Goal: Find contact information: Find contact information

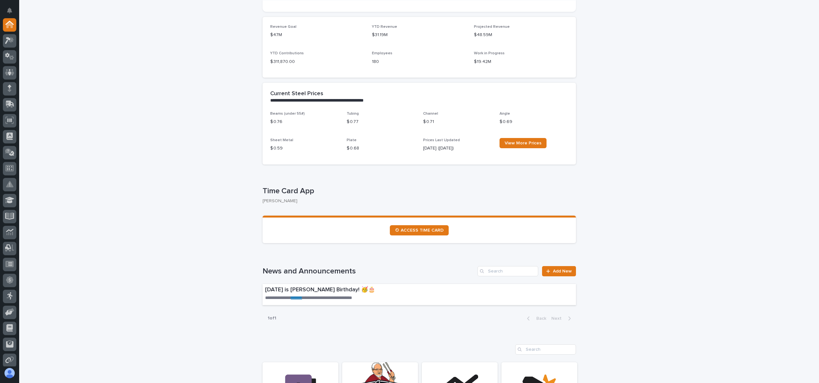
scroll to position [192, 0]
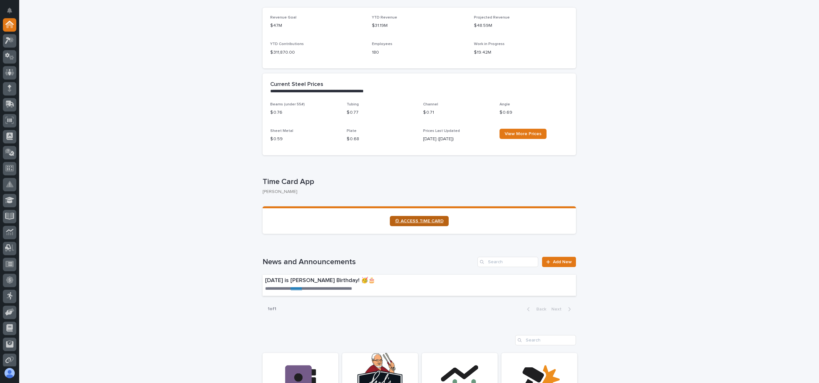
click at [417, 217] on link "⏲ ACCESS TIME CARD" at bounding box center [419, 221] width 59 height 10
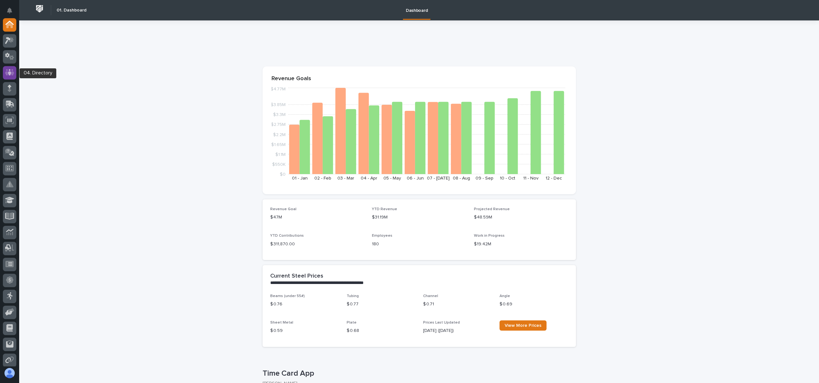
click at [10, 69] on icon at bounding box center [9, 72] width 9 height 7
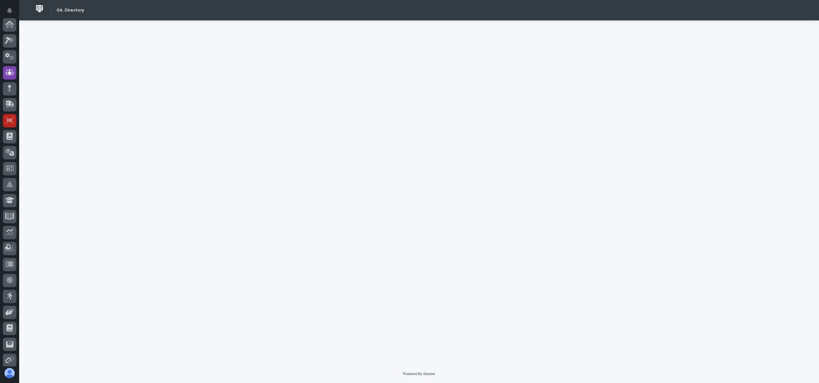
scroll to position [48, 0]
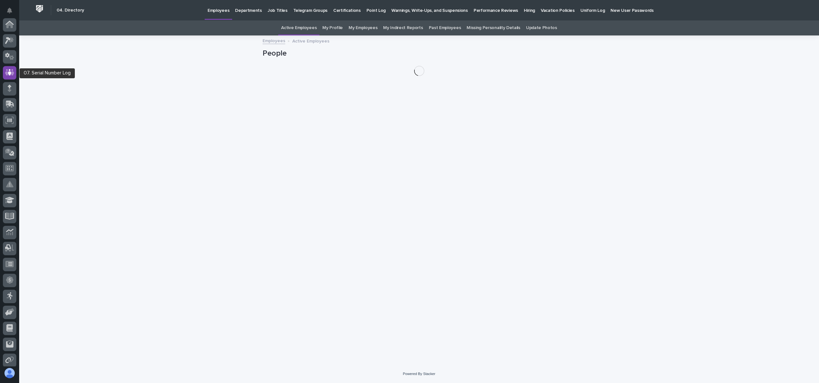
scroll to position [48, 0]
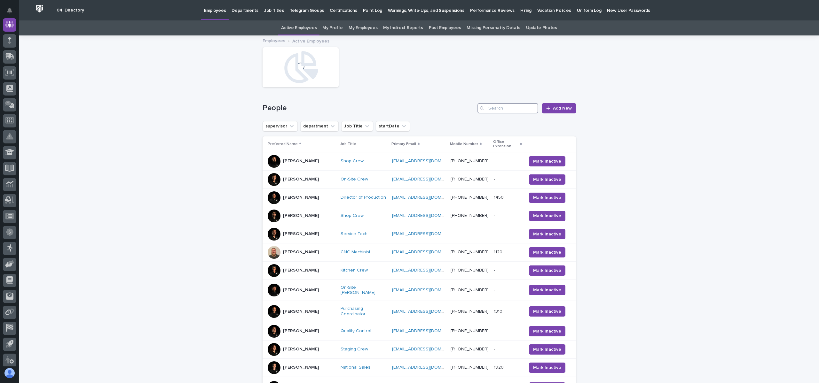
click at [505, 103] on input "Search" at bounding box center [507, 108] width 61 height 10
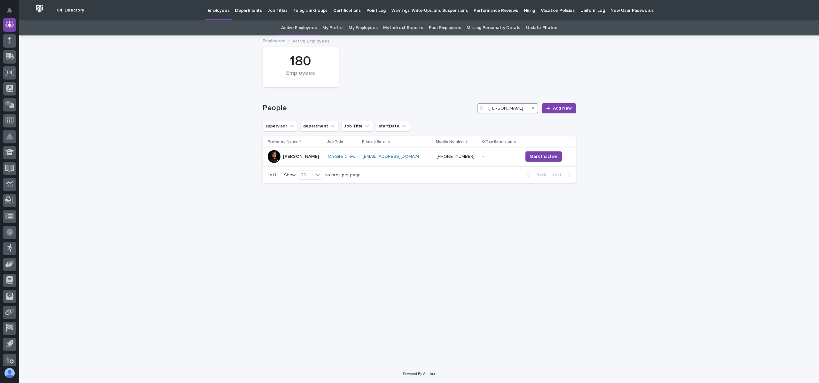
type input "cameron"
click at [288, 155] on p "[PERSON_NAME]" at bounding box center [301, 156] width 36 height 5
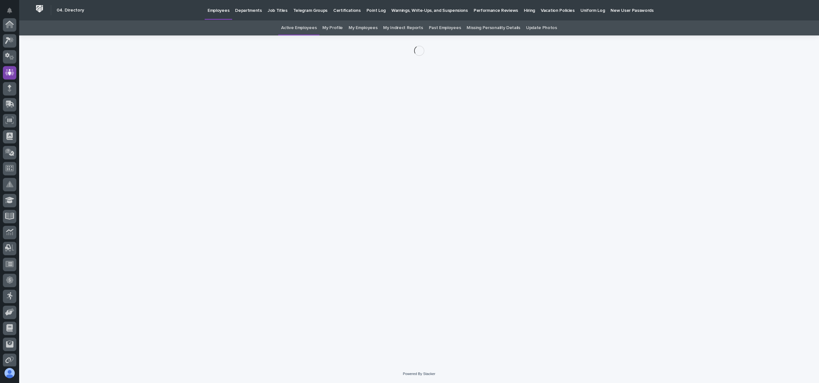
scroll to position [48, 0]
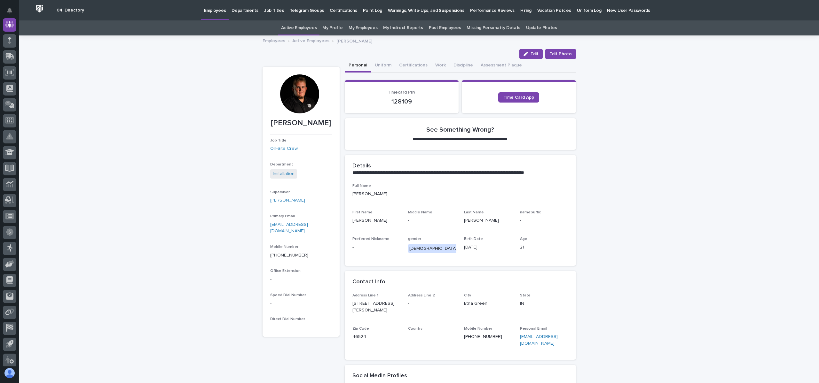
click at [306, 223] on link "[EMAIL_ADDRESS][DOMAIN_NAME]" at bounding box center [289, 227] width 38 height 11
drag, startPoint x: 327, startPoint y: 226, endPoint x: 250, endPoint y: 224, distance: 77.7
click at [250, 224] on div "**********" at bounding box center [418, 256] width 799 height 441
copy link "[EMAIL_ADDRESS][DOMAIN_NAME]"
click at [305, 38] on link "Active Employees" at bounding box center [310, 40] width 37 height 7
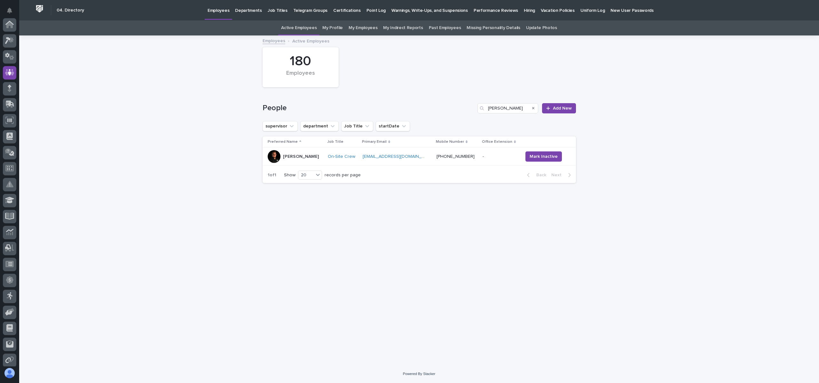
scroll to position [48, 0]
drag, startPoint x: 507, startPoint y: 105, endPoint x: 428, endPoint y: 120, distance: 80.6
click at [428, 120] on div "People cameron Add New" at bounding box center [418, 105] width 313 height 31
type input "griffen"
click at [297, 154] on p "Griffen Julian" at bounding box center [301, 156] width 36 height 5
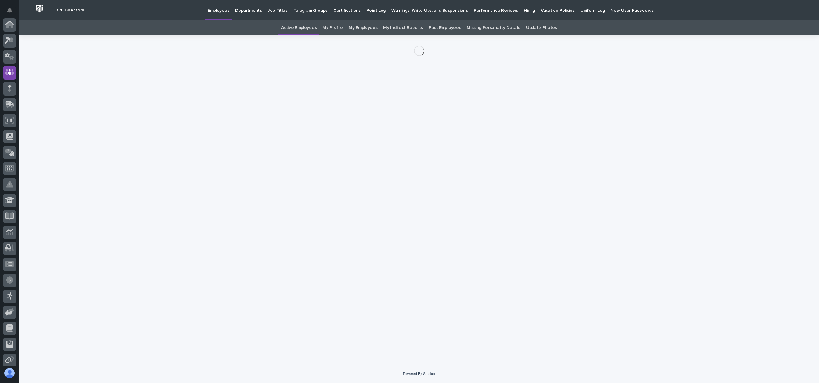
scroll to position [48, 0]
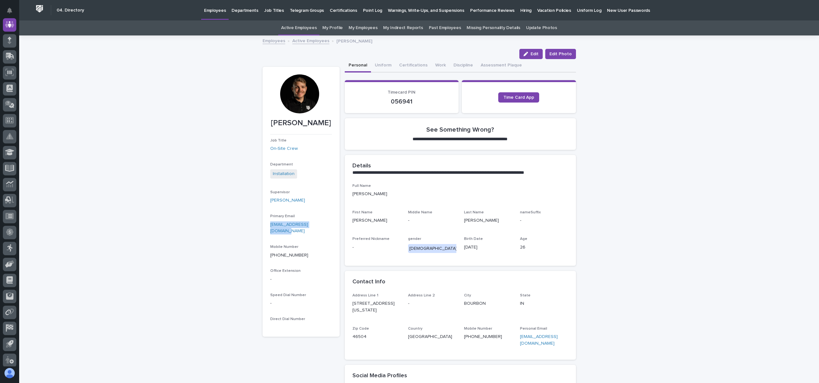
drag, startPoint x: 318, startPoint y: 214, endPoint x: 256, endPoint y: 224, distance: 62.8
click at [259, 224] on div "**********" at bounding box center [419, 248] width 320 height 425
copy link "juliangriffen@gmail.com"
click at [316, 253] on button "button" at bounding box center [323, 255] width 15 height 5
click at [301, 226] on link "juliangriffen@gmail.com" at bounding box center [289, 227] width 38 height 11
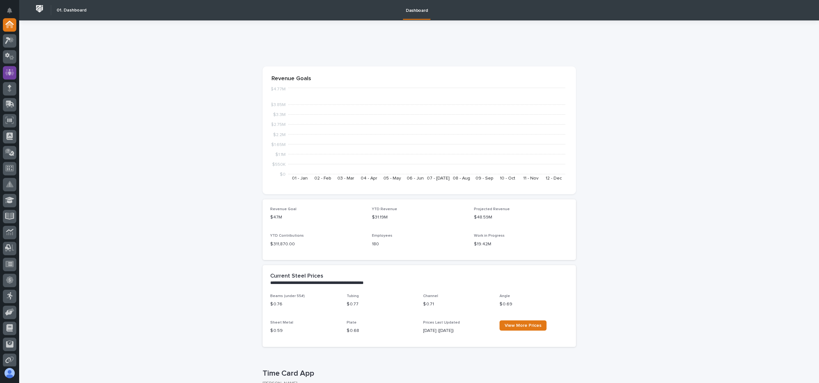
click at [11, 72] on icon at bounding box center [10, 72] width 4 height 6
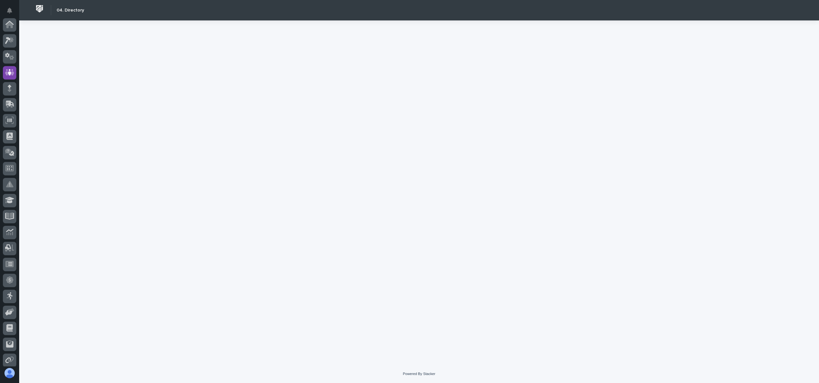
scroll to position [48, 0]
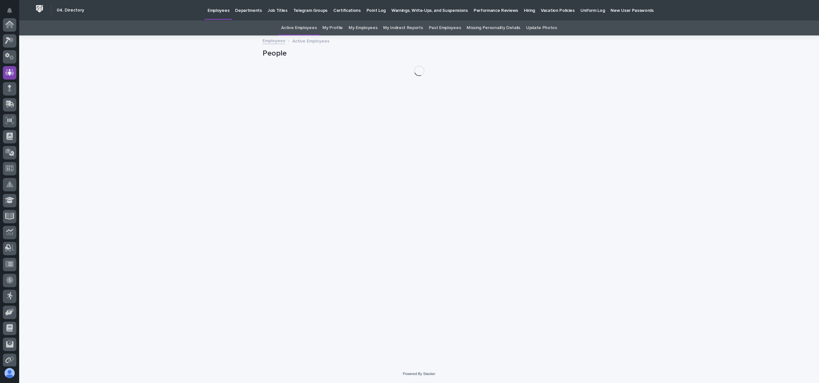
scroll to position [48, 0]
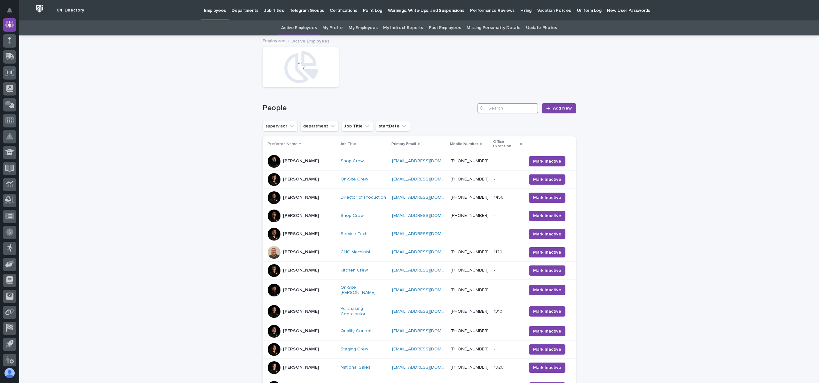
click at [507, 108] on input "Search" at bounding box center [507, 108] width 61 height 10
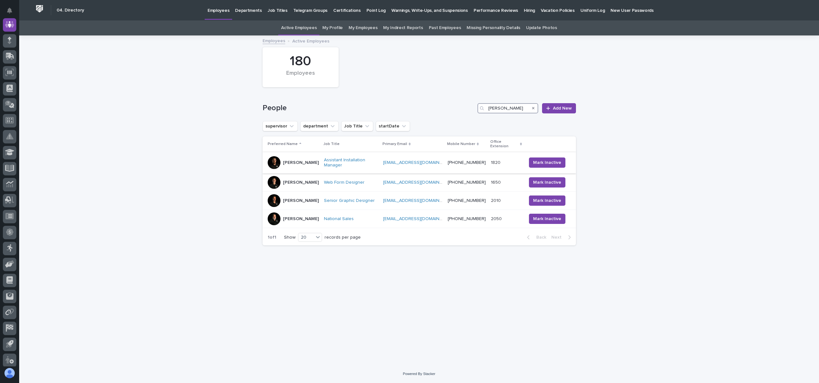
type input "[PERSON_NAME]"
click at [281, 156] on div "[PERSON_NAME]" at bounding box center [293, 162] width 51 height 13
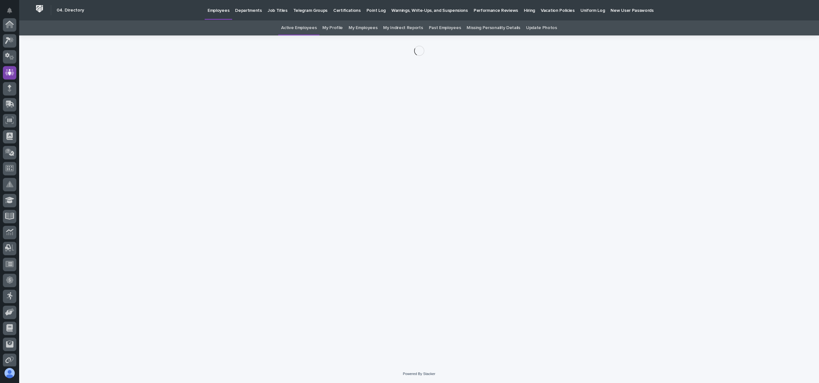
scroll to position [48, 0]
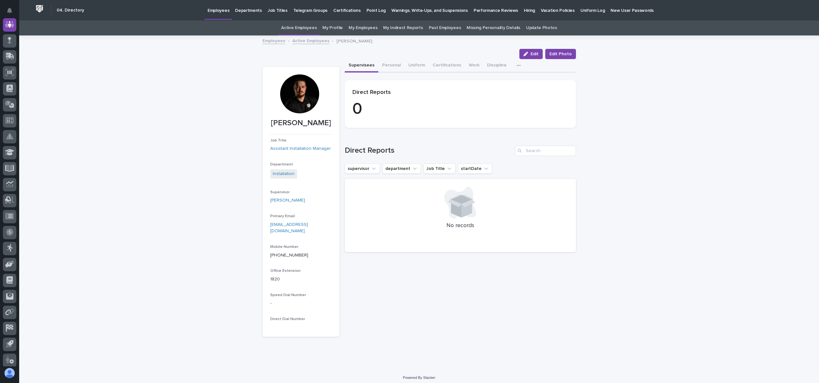
click at [307, 40] on link "Active Employees" at bounding box center [310, 40] width 37 height 7
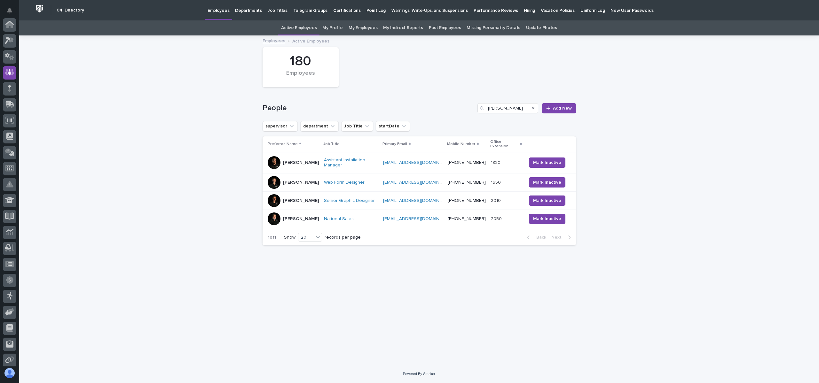
scroll to position [48, 0]
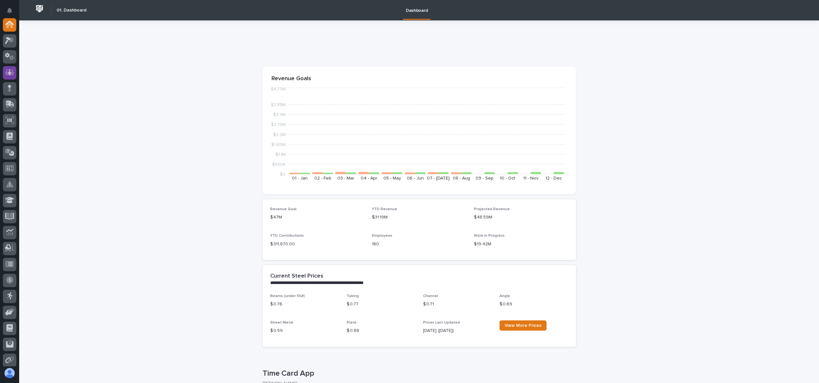
click at [13, 70] on icon at bounding box center [9, 72] width 9 height 6
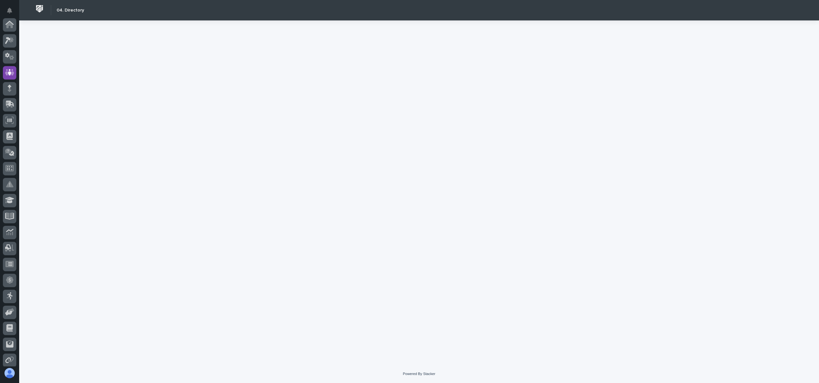
scroll to position [48, 0]
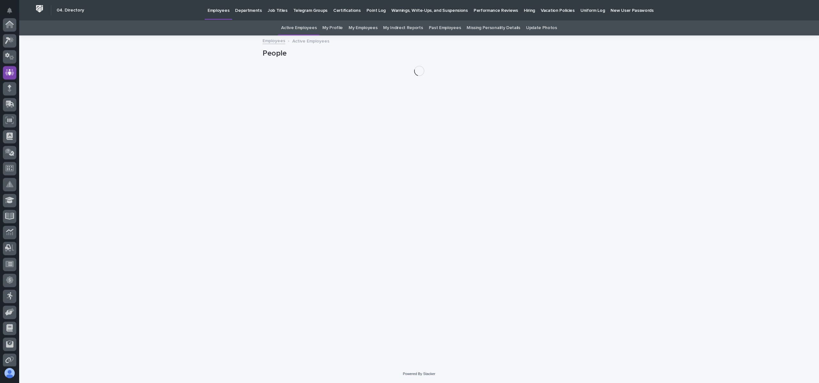
scroll to position [48, 0]
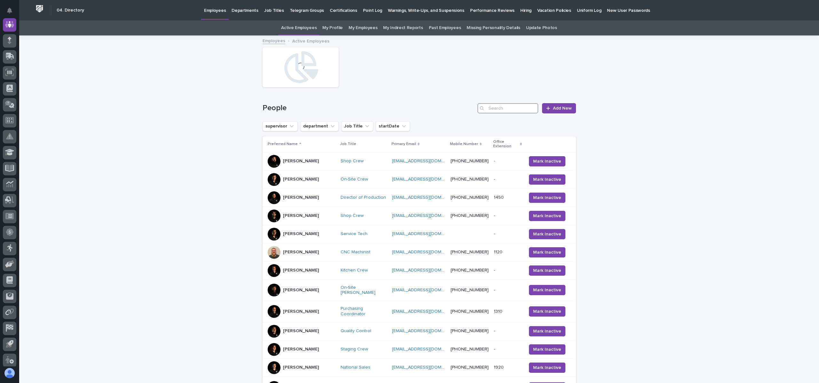
click at [506, 104] on input "Search" at bounding box center [507, 108] width 61 height 10
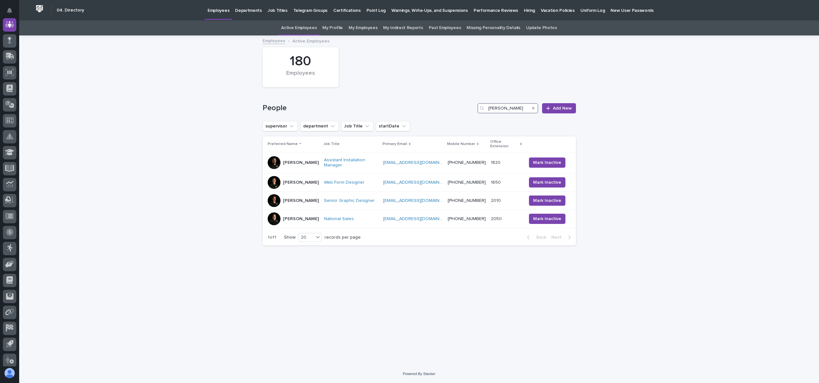
type input "[PERSON_NAME]"
click at [268, 41] on link "Employees" at bounding box center [273, 40] width 23 height 7
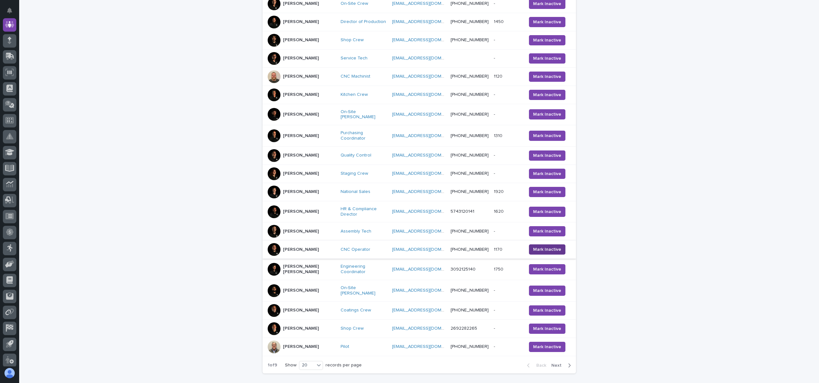
scroll to position [201, 0]
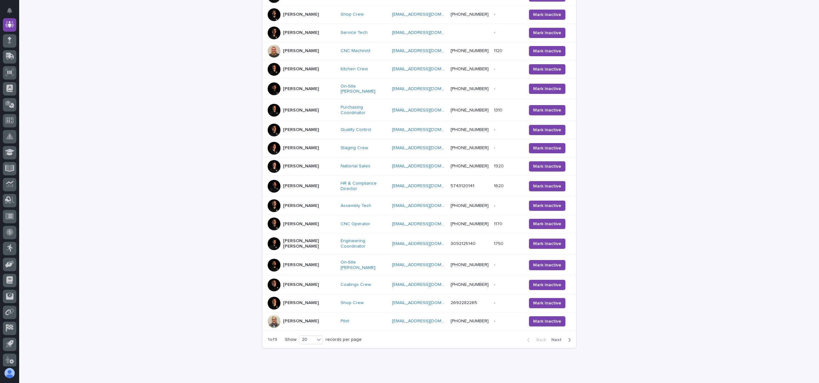
click at [568, 337] on icon "button" at bounding box center [569, 340] width 3 height 6
